Goal: Find specific page/section

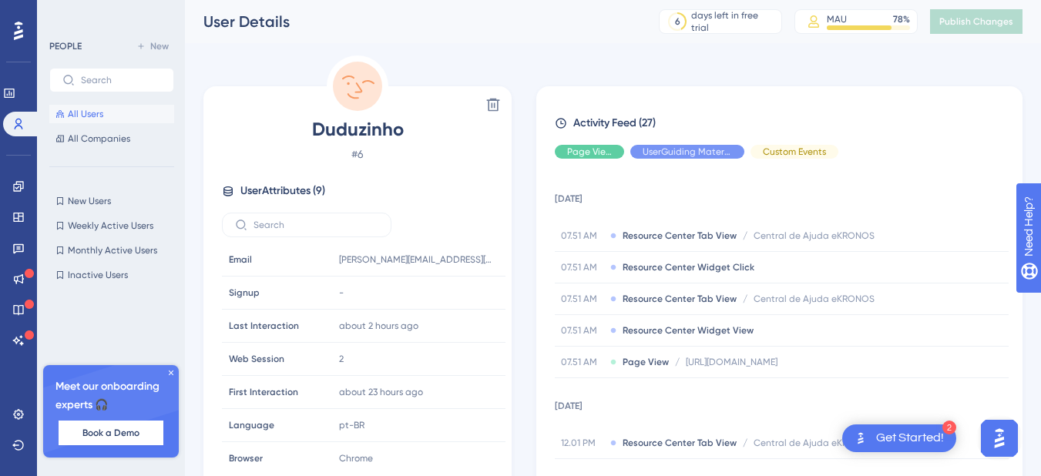
scroll to position [72, 0]
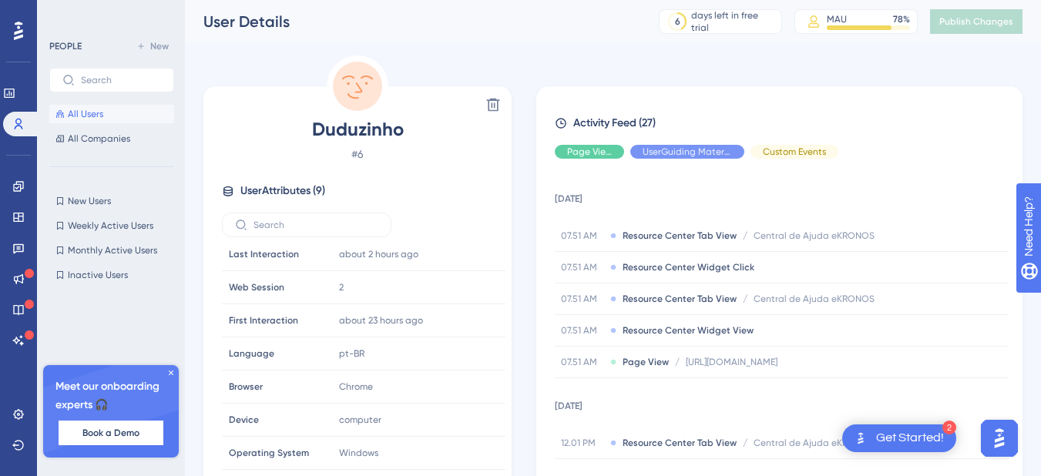
click at [70, 112] on span "All Users" at bounding box center [85, 114] width 35 height 12
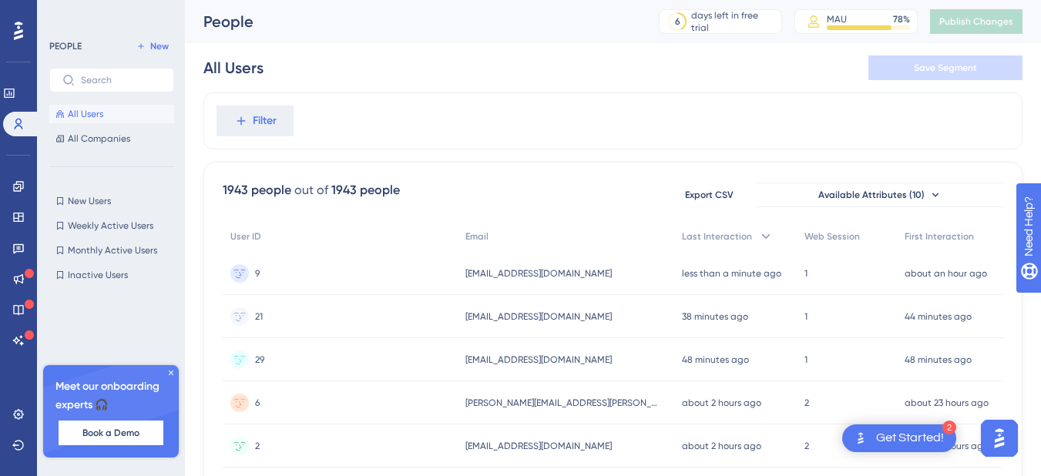
scroll to position [77, 0]
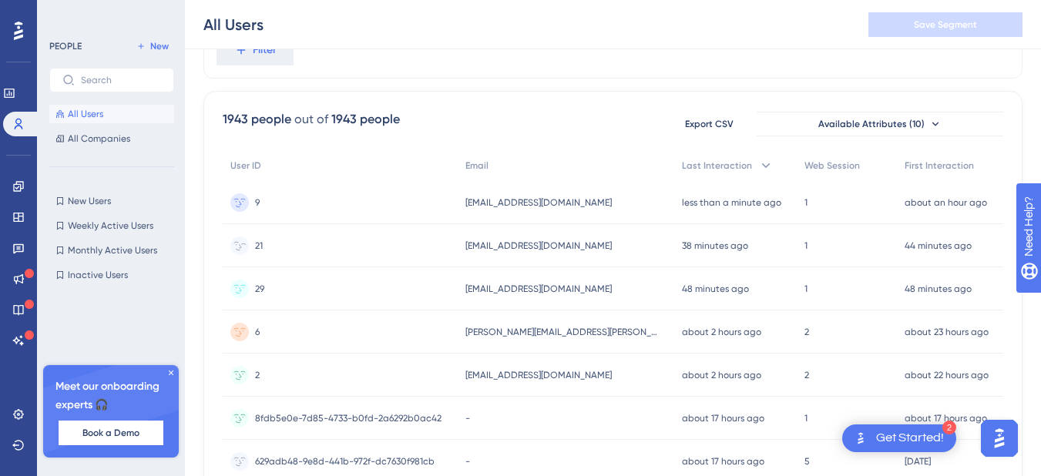
click at [497, 249] on span "[EMAIL_ADDRESS][DOMAIN_NAME]" at bounding box center [538, 246] width 146 height 12
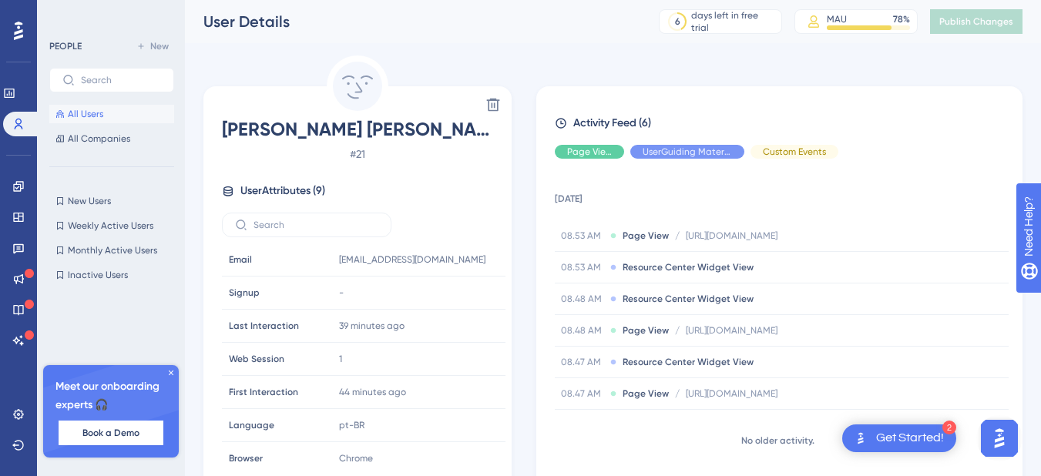
click at [61, 112] on icon at bounding box center [60, 114] width 8 height 8
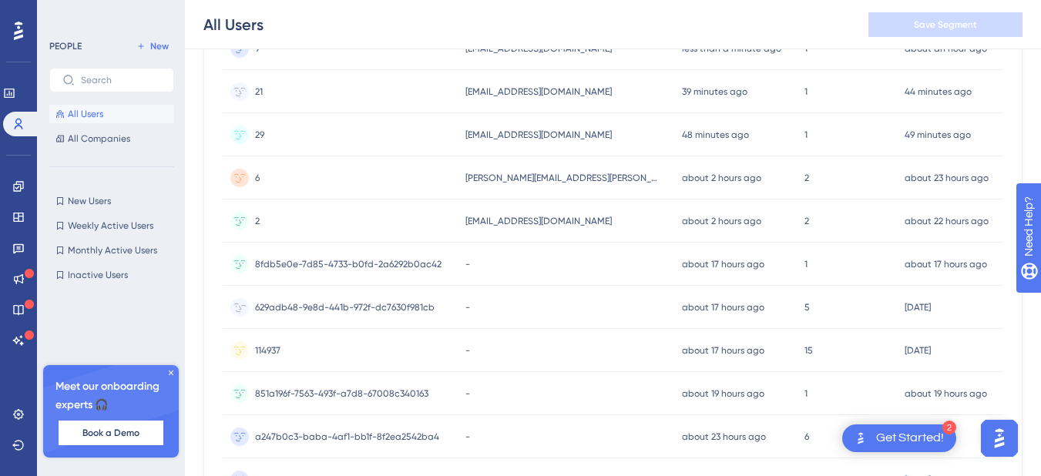
scroll to position [77, 0]
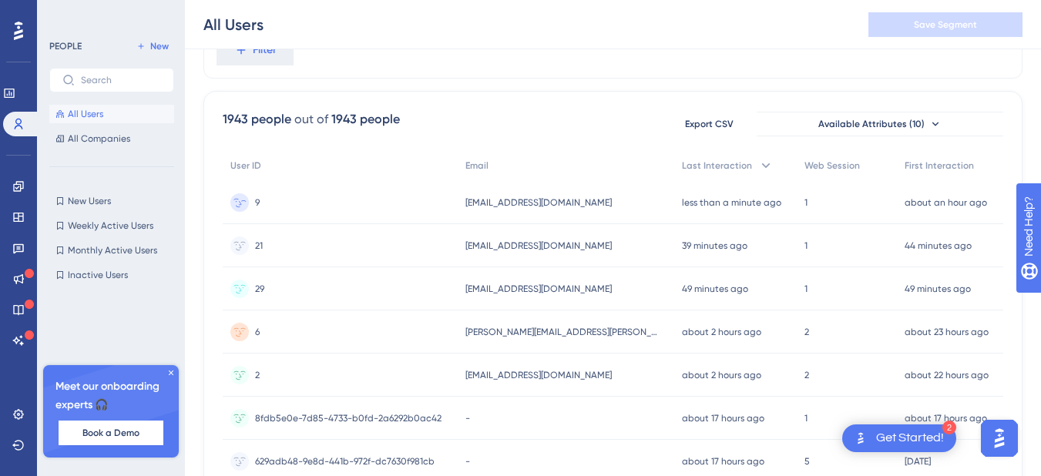
click at [496, 207] on span "[EMAIL_ADDRESS][DOMAIN_NAME]" at bounding box center [538, 202] width 146 height 12
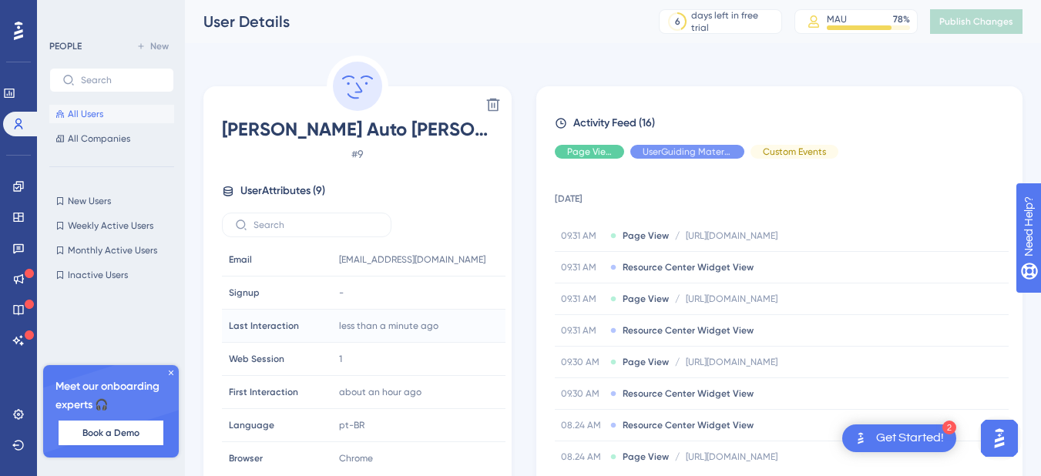
click at [96, 115] on span "All Users" at bounding box center [85, 114] width 35 height 12
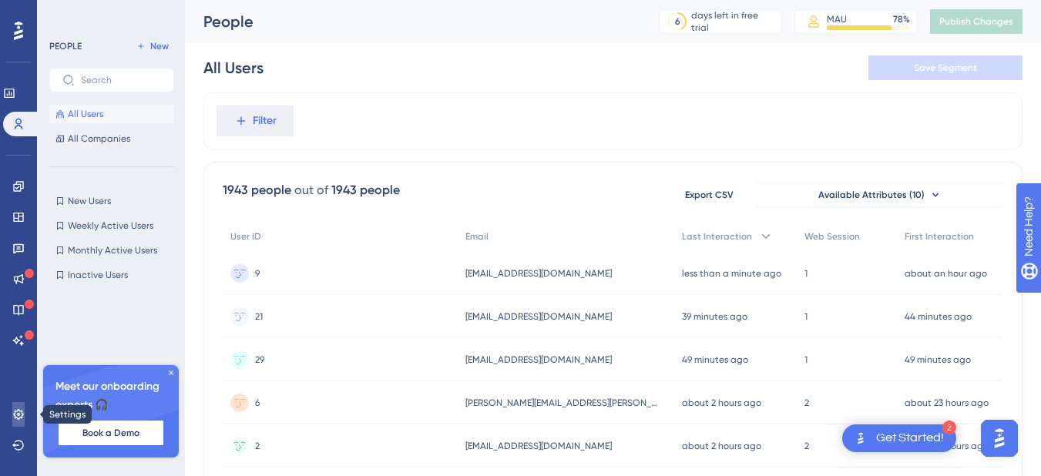
click at [12, 418] on link at bounding box center [18, 414] width 12 height 25
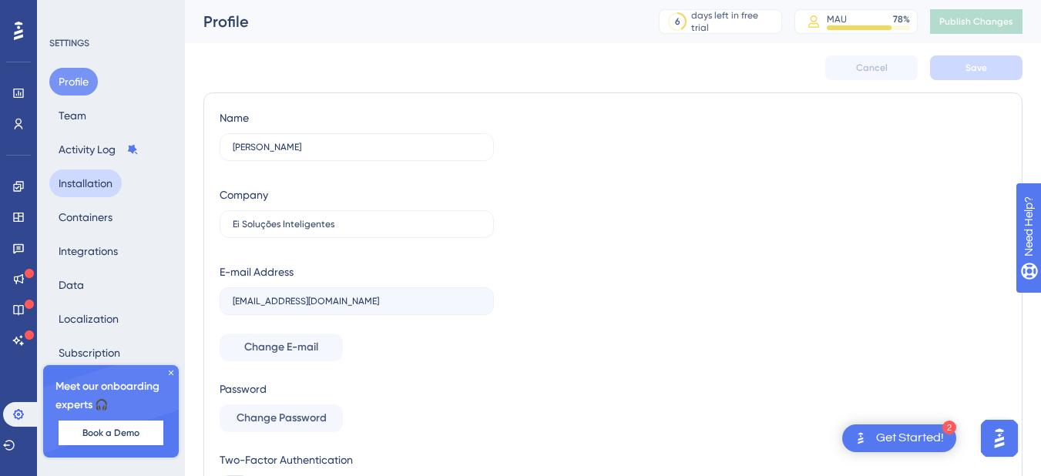
click at [92, 185] on button "Installation" at bounding box center [85, 183] width 72 height 28
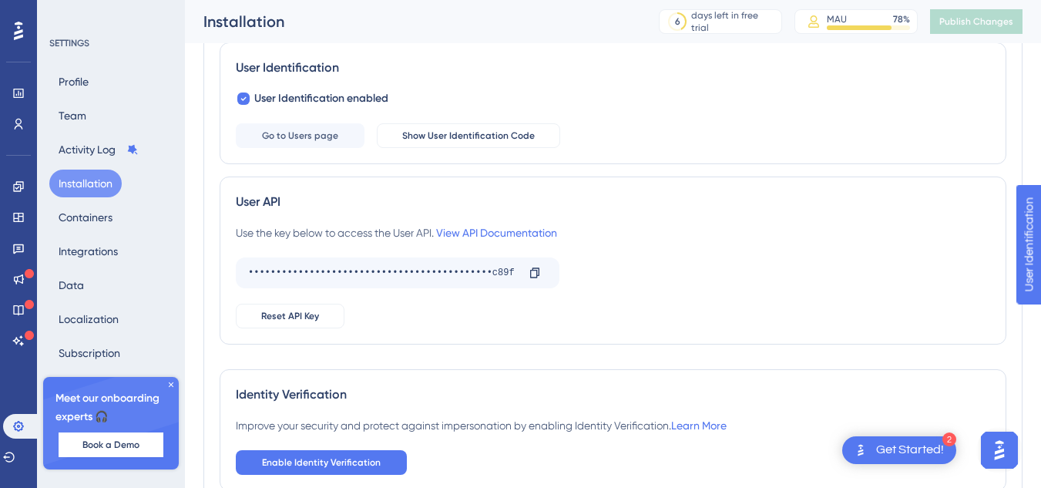
scroll to position [324, 0]
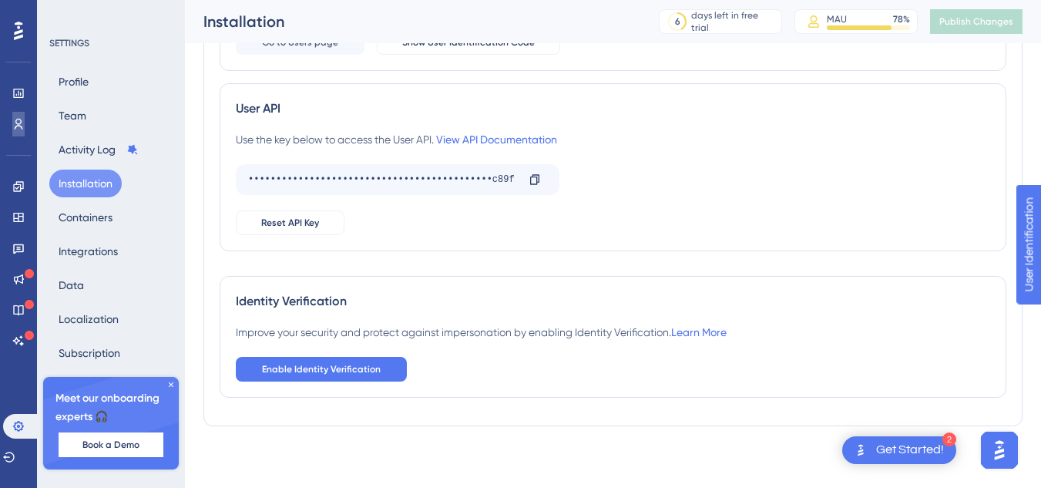
click at [18, 118] on icon at bounding box center [18, 124] width 12 height 12
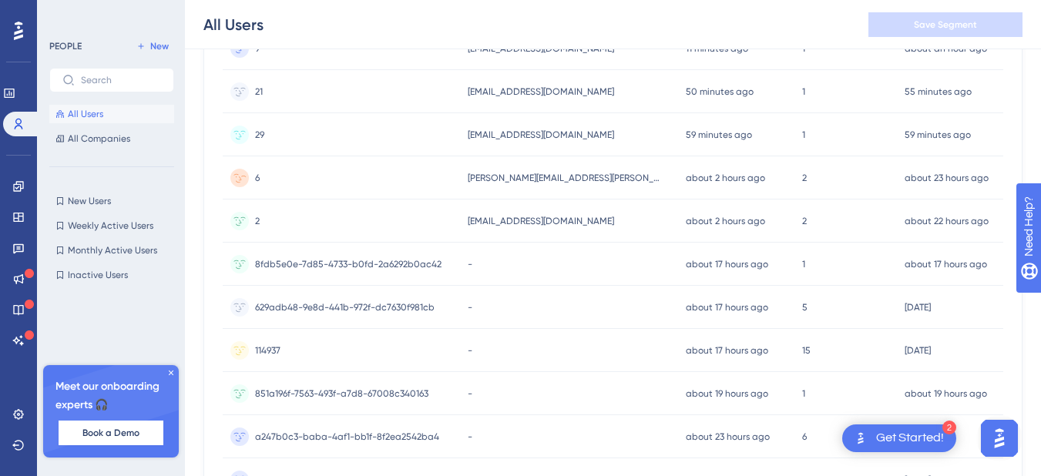
scroll to position [154, 0]
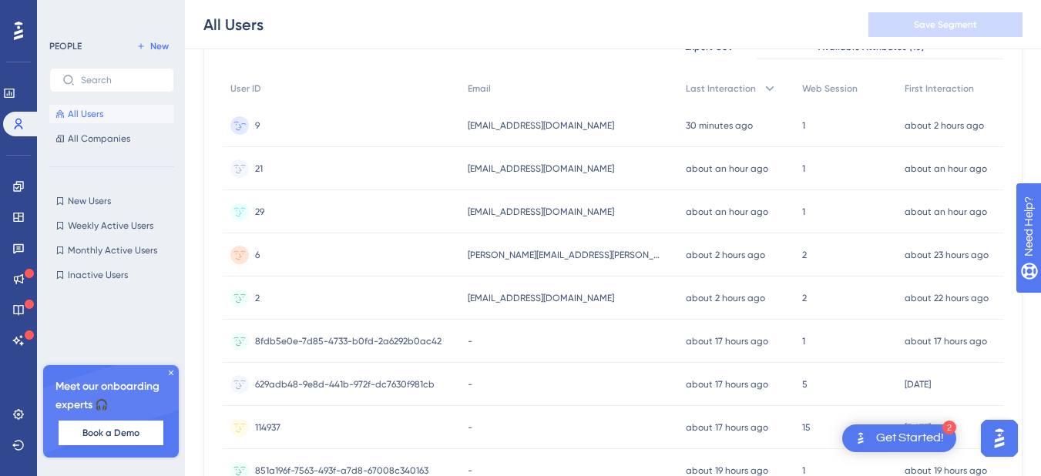
click at [500, 127] on span "[EMAIL_ADDRESS][DOMAIN_NAME]" at bounding box center [541, 125] width 146 height 12
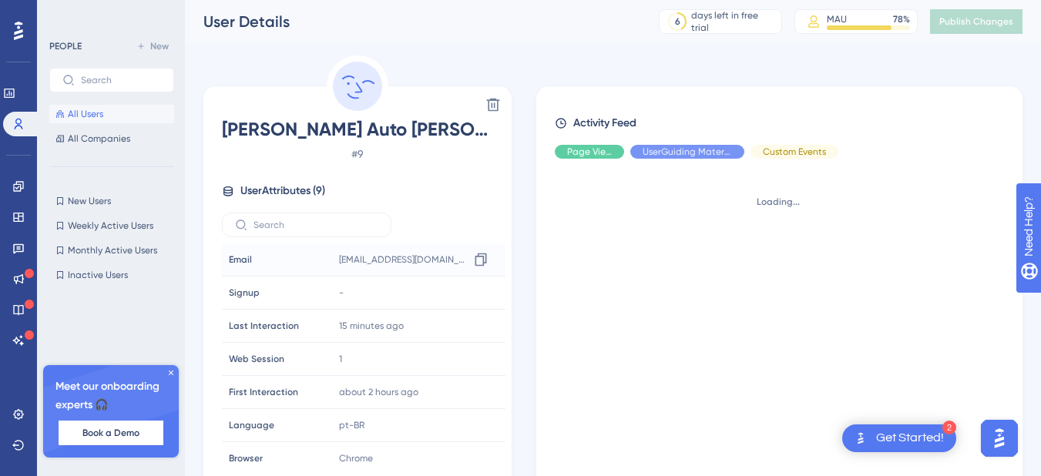
scroll to position [72, 0]
